Goal: Complete application form: Complete application form

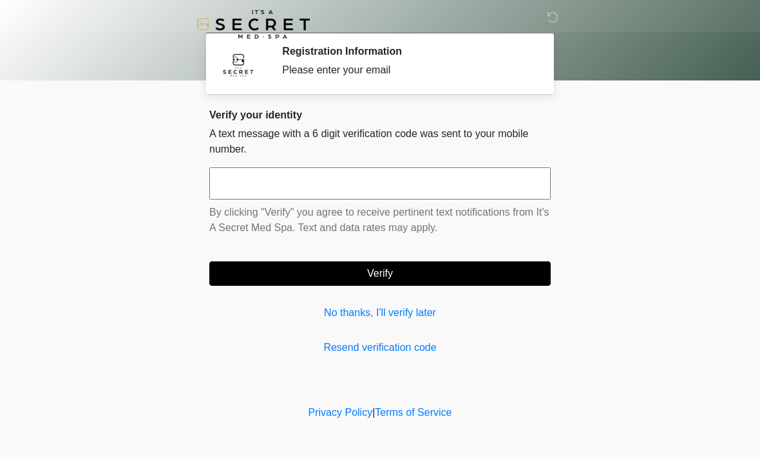
click at [298, 184] on input "text" at bounding box center [379, 184] width 341 height 32
type input "******"
click at [495, 272] on button "Verify" at bounding box center [379, 274] width 341 height 24
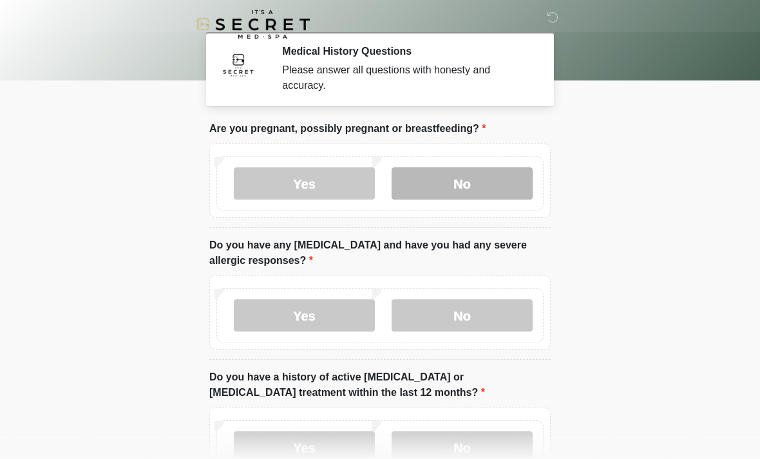
click at [495, 184] on label "No" at bounding box center [462, 184] width 141 height 32
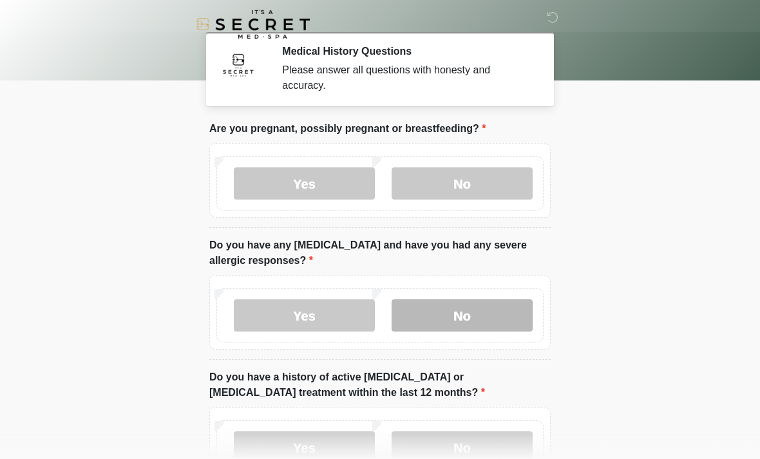
click at [501, 311] on label "No" at bounding box center [462, 316] width 141 height 32
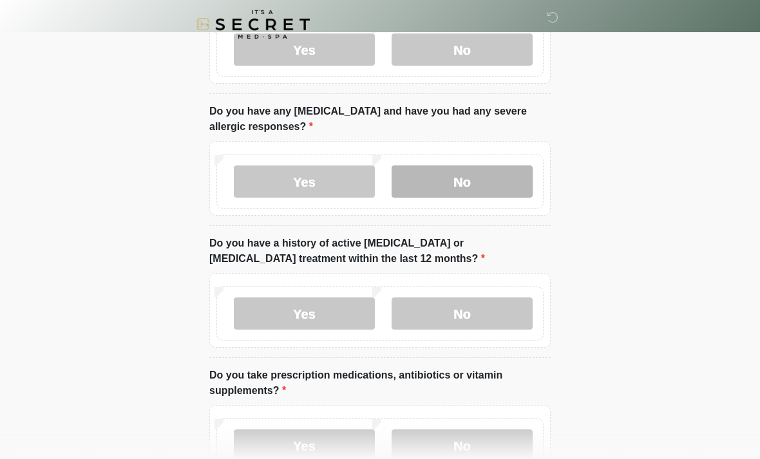
scroll to position [131, 0]
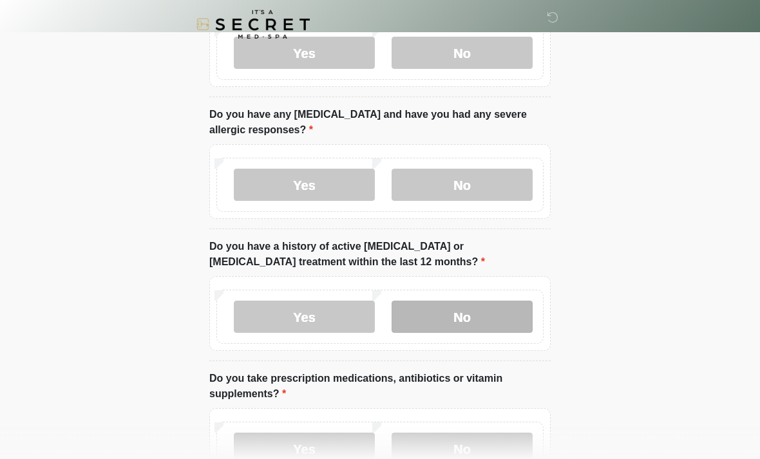
click at [478, 307] on label "No" at bounding box center [462, 317] width 141 height 32
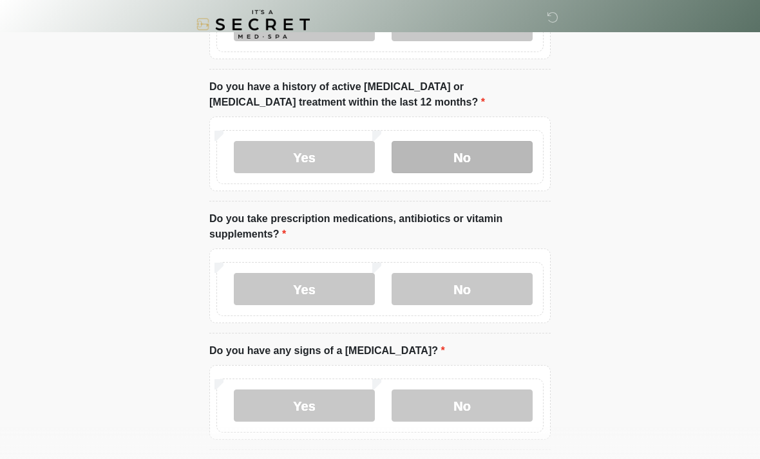
scroll to position [291, 0]
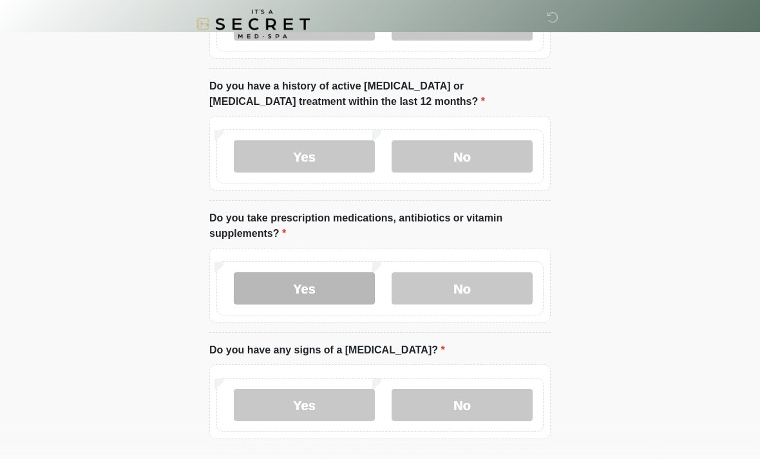
click at [336, 289] on label "Yes" at bounding box center [304, 289] width 141 height 32
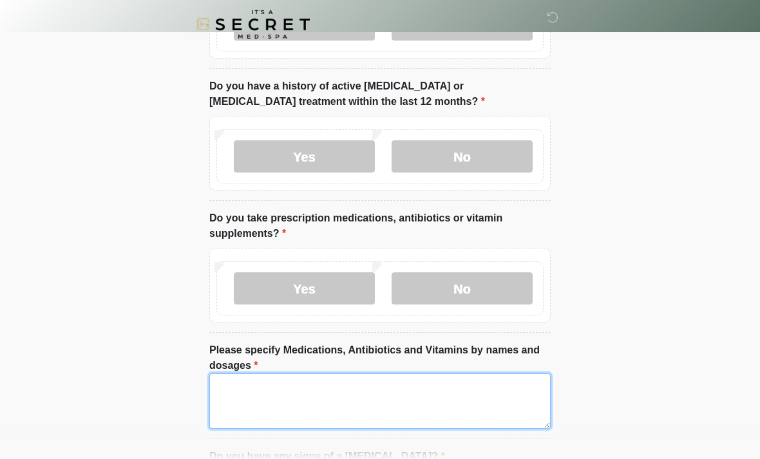
click at [305, 382] on textarea "Please specify Medications, Antibiotics and Vitamins by names and dosages" at bounding box center [379, 401] width 341 height 55
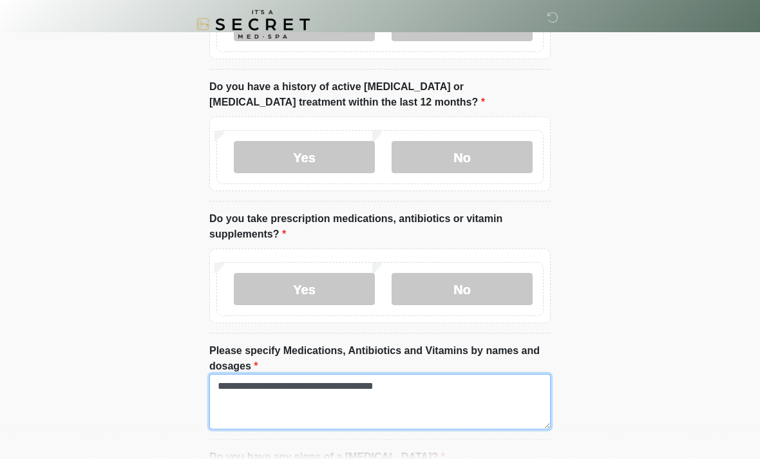
click at [293, 382] on textarea "**********" at bounding box center [379, 401] width 341 height 55
click at [289, 386] on textarea "**********" at bounding box center [379, 401] width 341 height 55
click at [437, 381] on textarea "**********" at bounding box center [379, 401] width 341 height 55
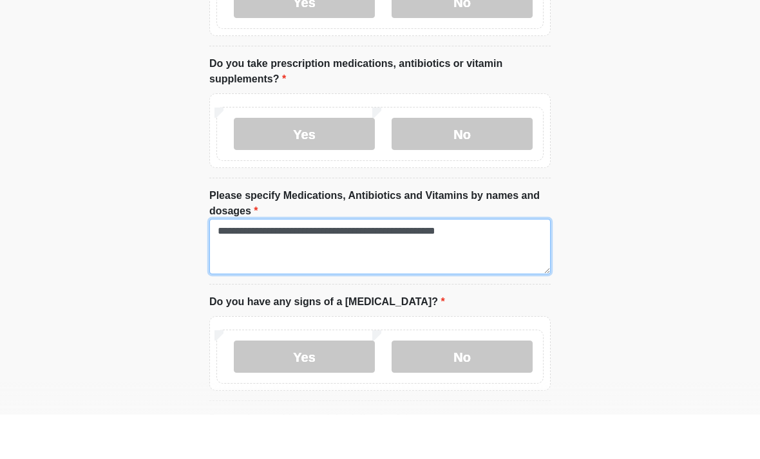
scroll to position [403, 0]
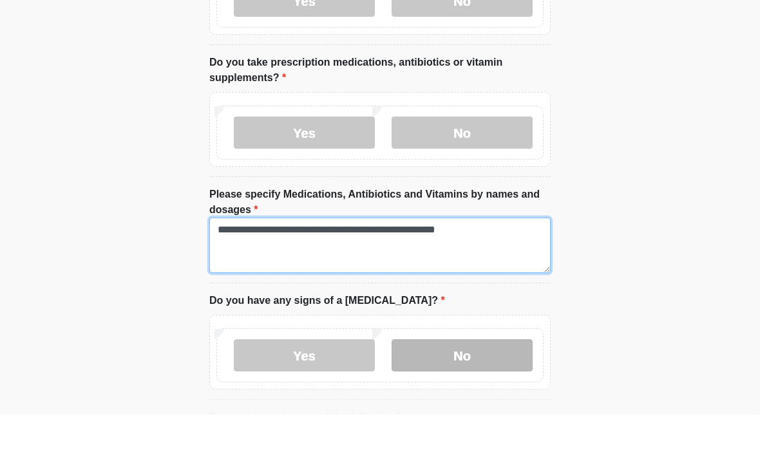
type textarea "**********"
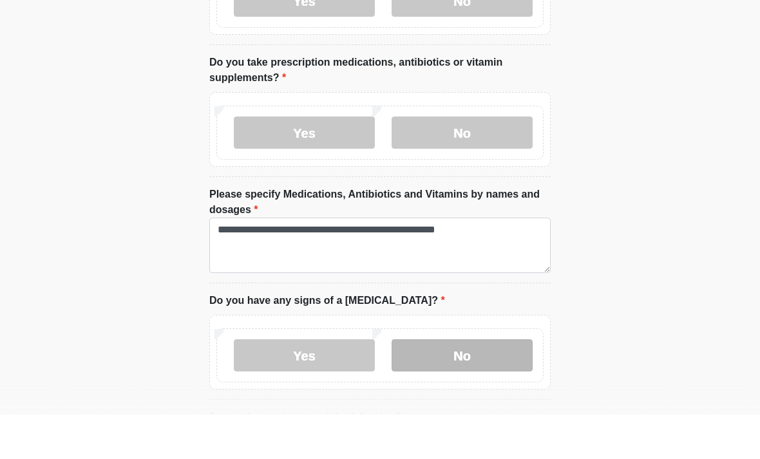
click at [495, 384] on label "No" at bounding box center [462, 400] width 141 height 32
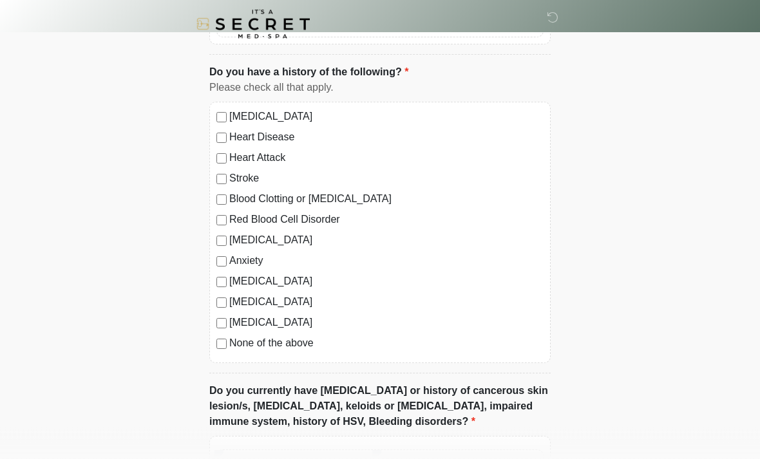
scroll to position [810, 0]
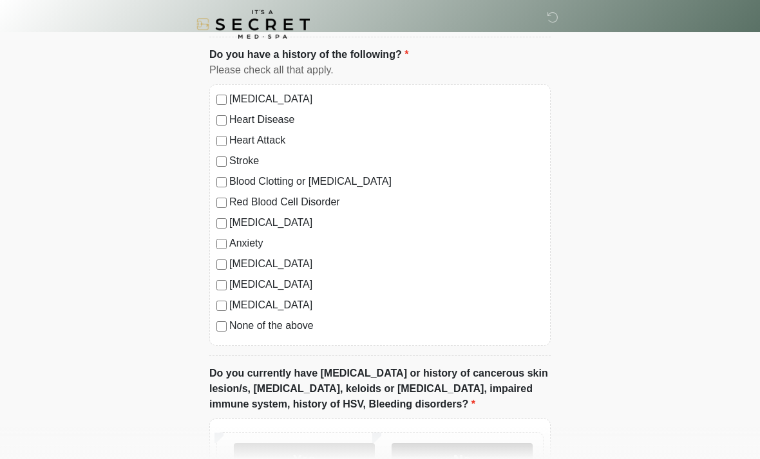
click at [507, 459] on label "No" at bounding box center [462, 459] width 141 height 32
click at [509, 452] on label "No" at bounding box center [462, 459] width 141 height 32
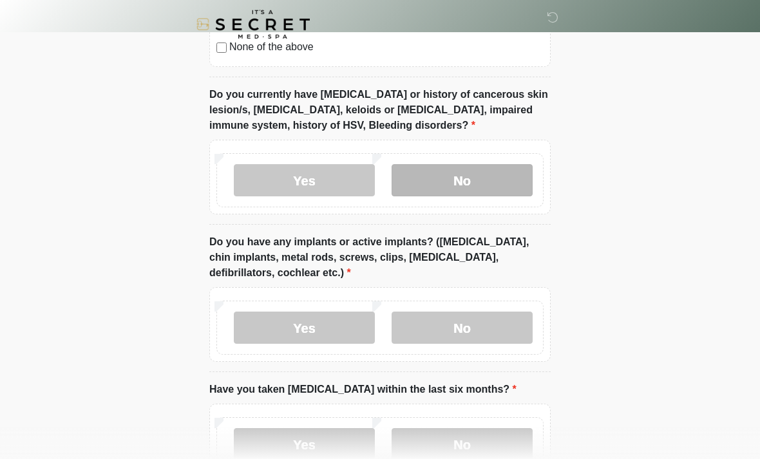
scroll to position [1134, 0]
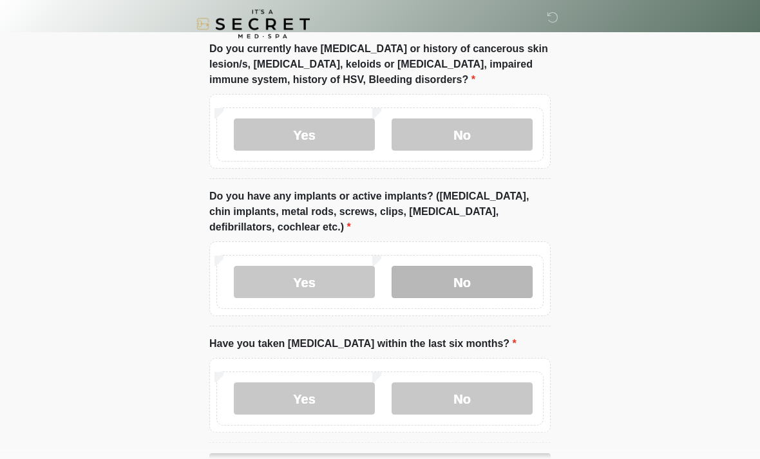
click at [501, 274] on label "No" at bounding box center [462, 283] width 141 height 32
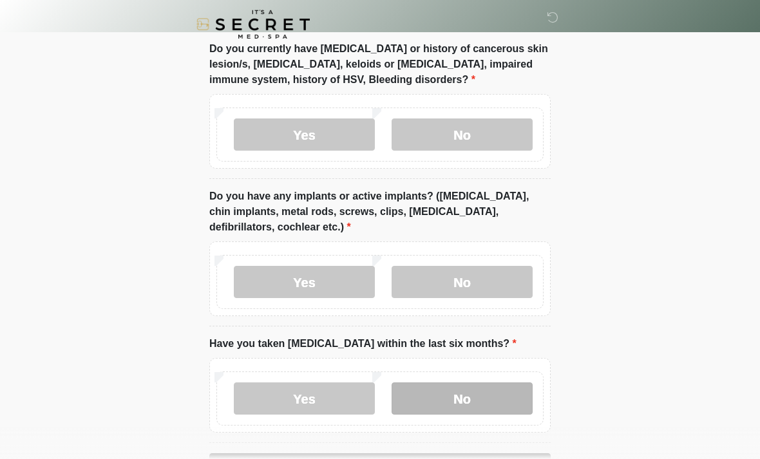
click at [501, 395] on label "No" at bounding box center [462, 399] width 141 height 32
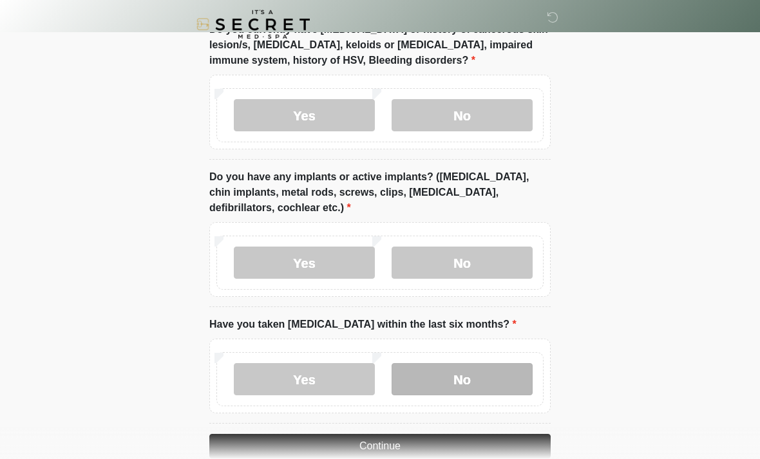
scroll to position [1178, 0]
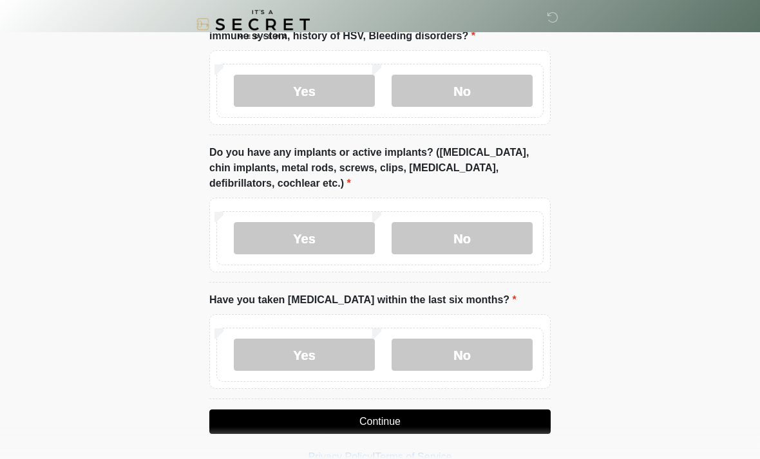
click at [489, 418] on button "Continue" at bounding box center [379, 422] width 341 height 24
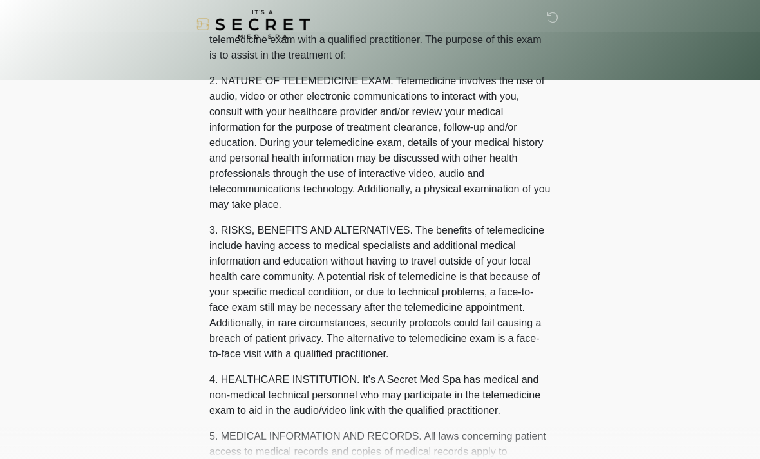
scroll to position [0, 0]
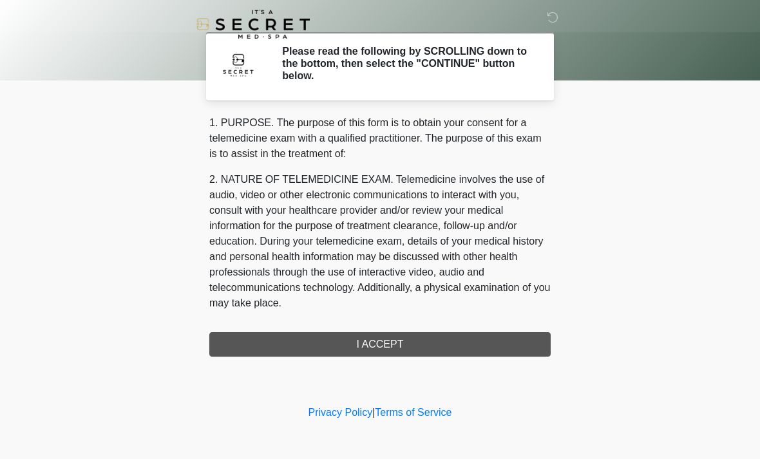
click at [511, 344] on div "1. PURPOSE. The purpose of this form is to obtain your consent for a telemedici…" at bounding box center [379, 236] width 341 height 242
click at [465, 345] on div "1. PURPOSE. The purpose of this form is to obtain your consent for a telemedici…" at bounding box center [379, 236] width 341 height 242
click at [394, 345] on div "1. PURPOSE. The purpose of this form is to obtain your consent for a telemedici…" at bounding box center [379, 236] width 341 height 242
click at [403, 338] on div "1. PURPOSE. The purpose of this form is to obtain your consent for a telemedici…" at bounding box center [379, 236] width 341 height 242
click at [414, 345] on div "1. PURPOSE. The purpose of this form is to obtain your consent for a telemedici…" at bounding box center [379, 236] width 341 height 242
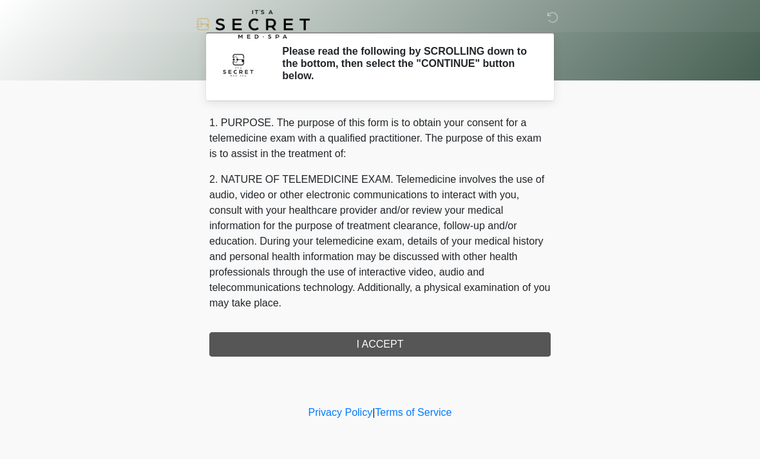
click at [448, 338] on div "1. PURPOSE. The purpose of this form is to obtain your consent for a telemedici…" at bounding box center [379, 236] width 341 height 242
click at [483, 343] on div "1. PURPOSE. The purpose of this form is to obtain your consent for a telemedici…" at bounding box center [379, 236] width 341 height 242
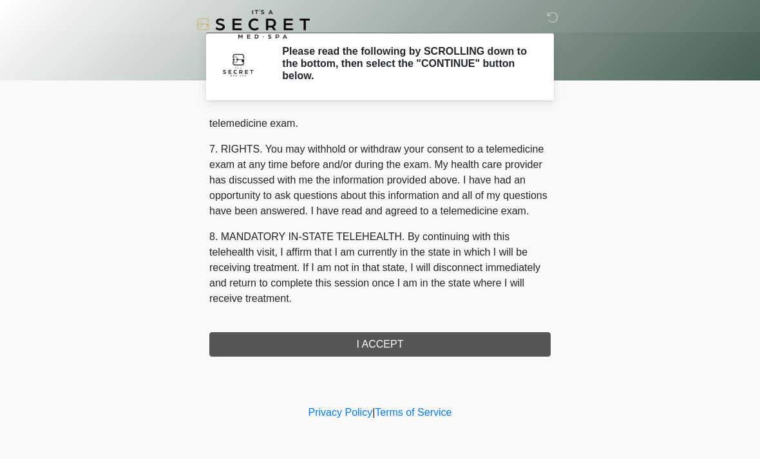
scroll to position [546, 0]
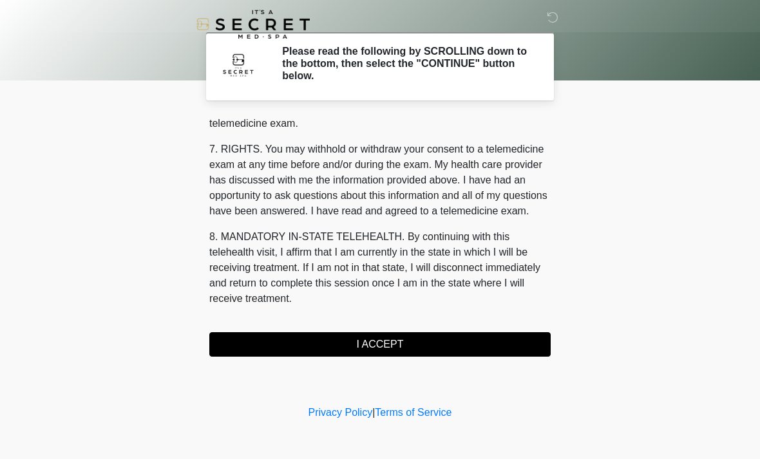
click at [187, 334] on div "‎ ‎ Please read the following by SCROLLING down to the bottom, then select the …" at bounding box center [380, 201] width 387 height 377
click at [225, 349] on button "I ACCEPT" at bounding box center [379, 344] width 341 height 24
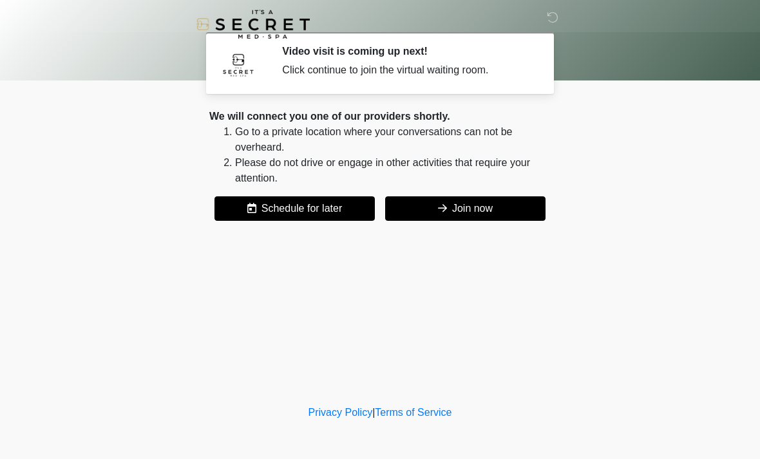
click at [454, 207] on button "Join now" at bounding box center [465, 209] width 160 height 24
